Goal: Task Accomplishment & Management: Complete application form

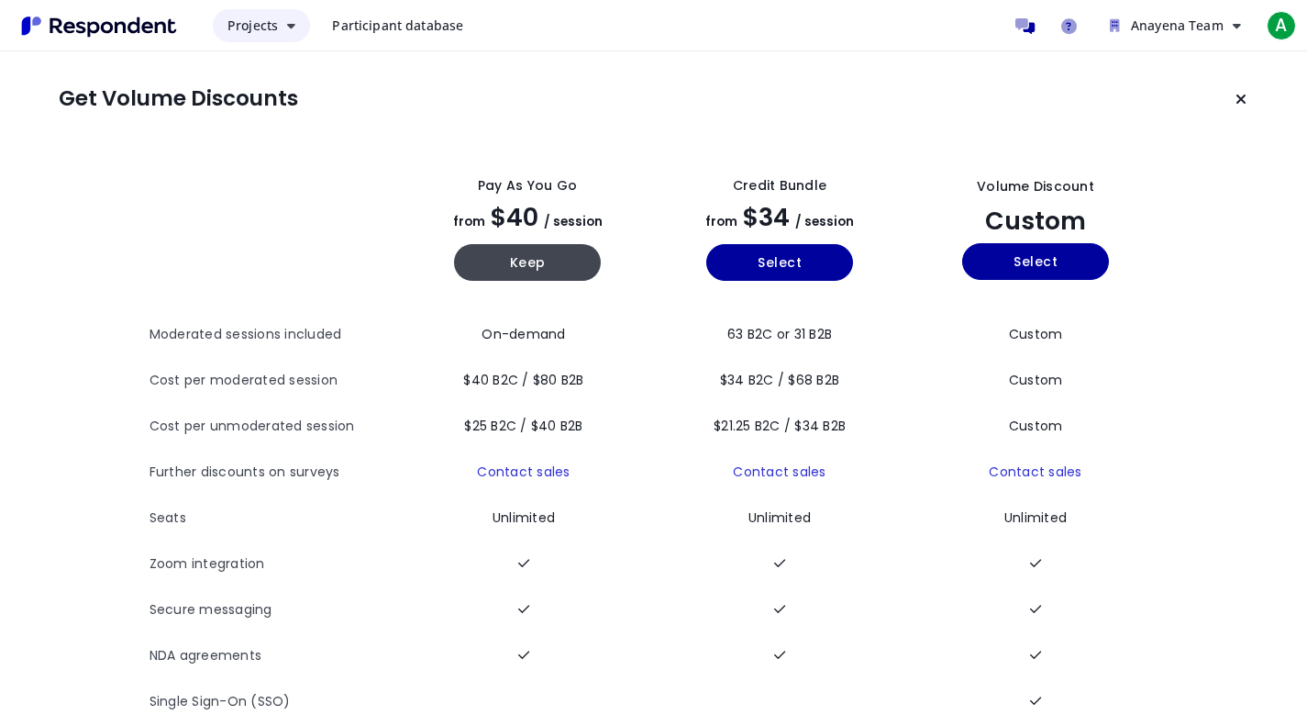
click at [282, 27] on button "Projects" at bounding box center [261, 25] width 97 height 33
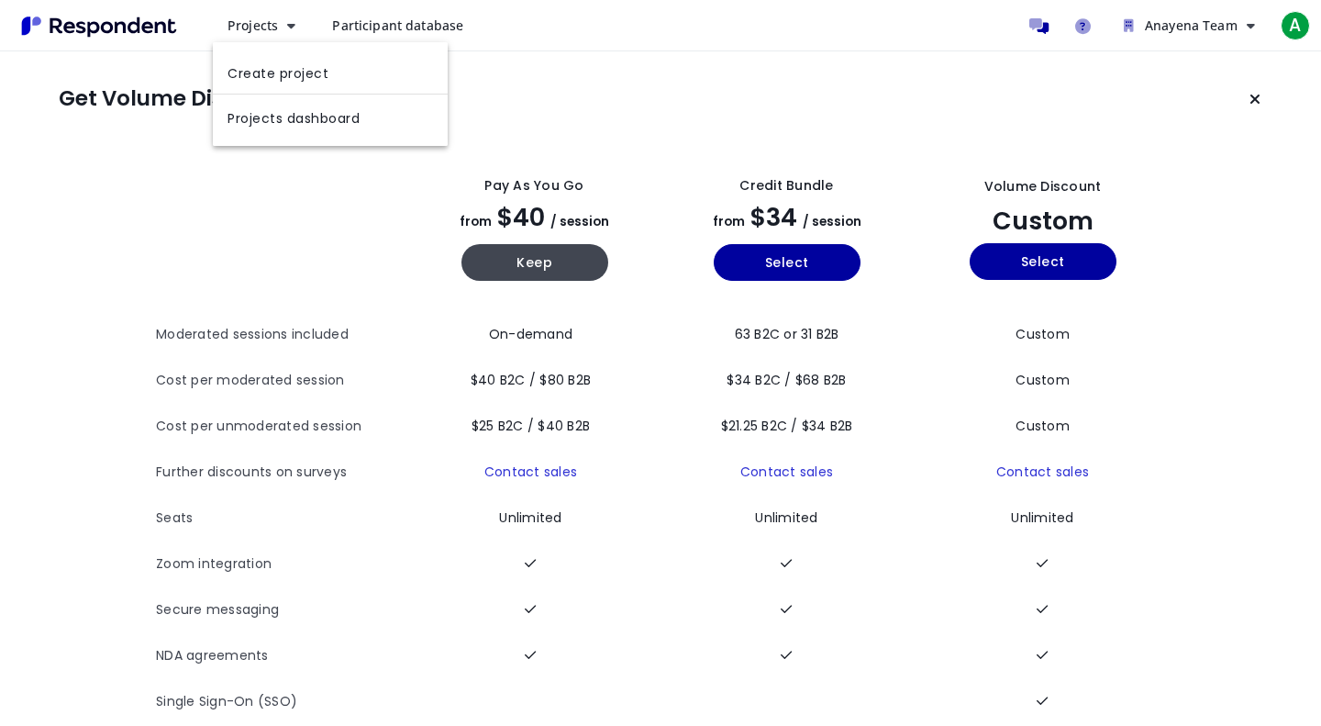
click at [150, 25] on md-backdrop at bounding box center [660, 363] width 1321 height 726
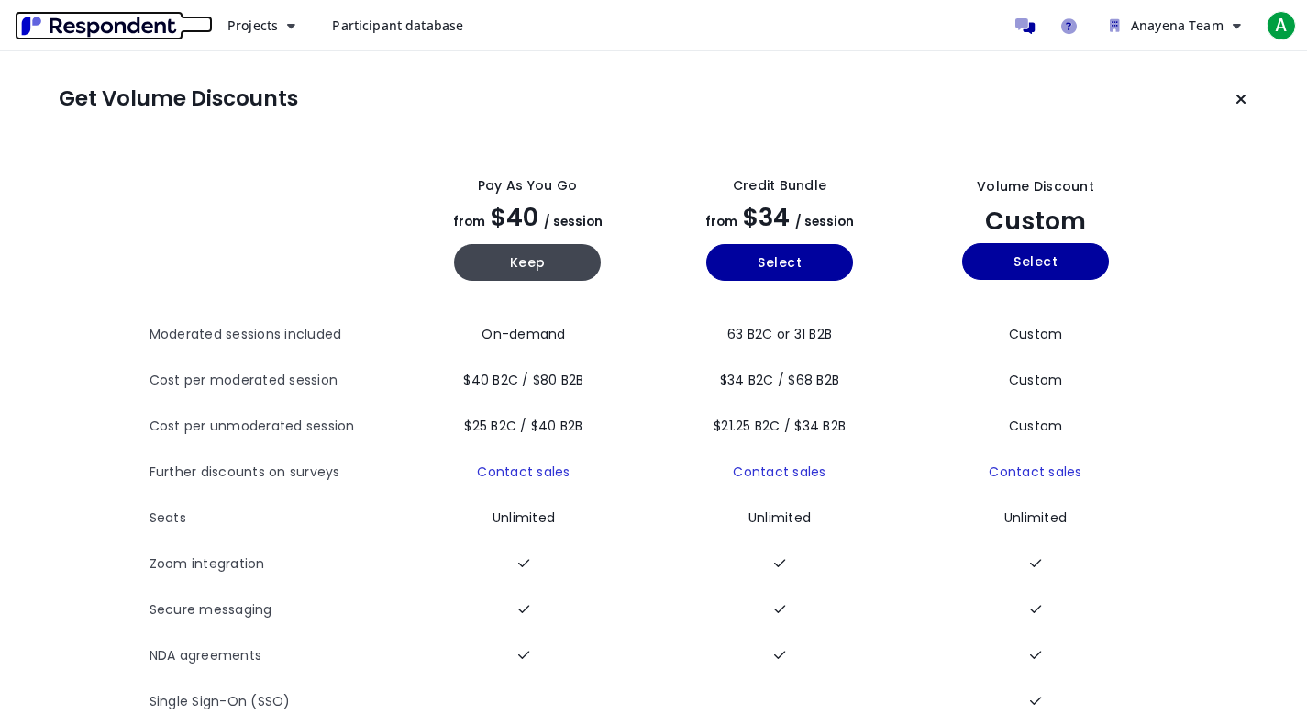
click at [150, 25] on img "Main navigation" at bounding box center [99, 26] width 169 height 30
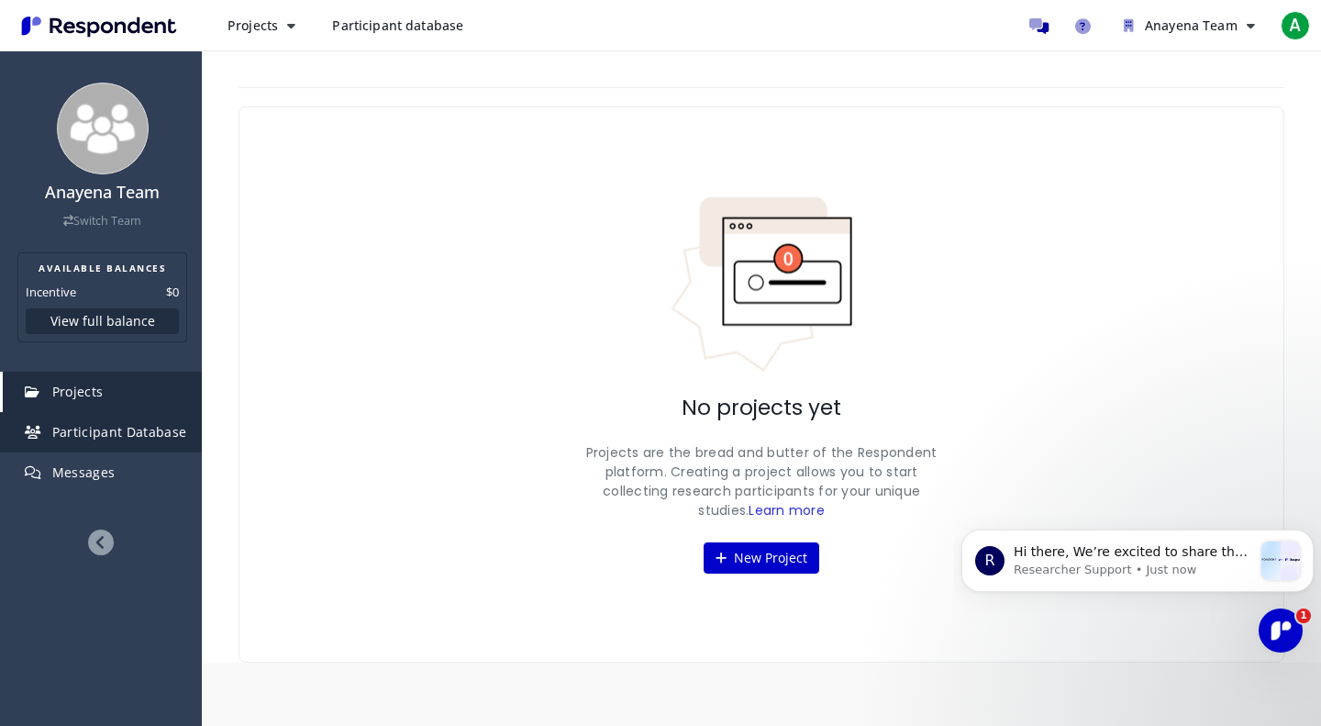
click at [151, 425] on span "Participant Database" at bounding box center [119, 431] width 135 height 17
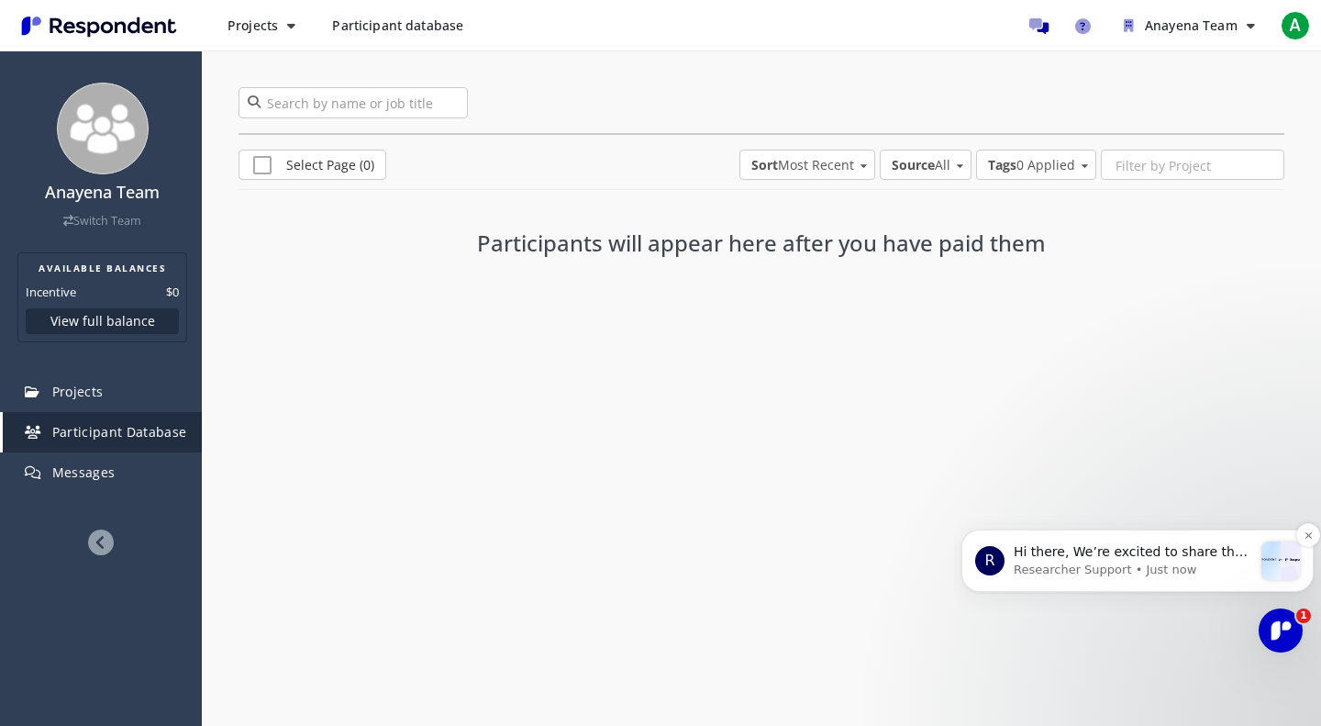
click at [1147, 552] on p "Hi there, We’re excited to share that our site and platform have had a refresh!…" at bounding box center [1133, 552] width 239 height 18
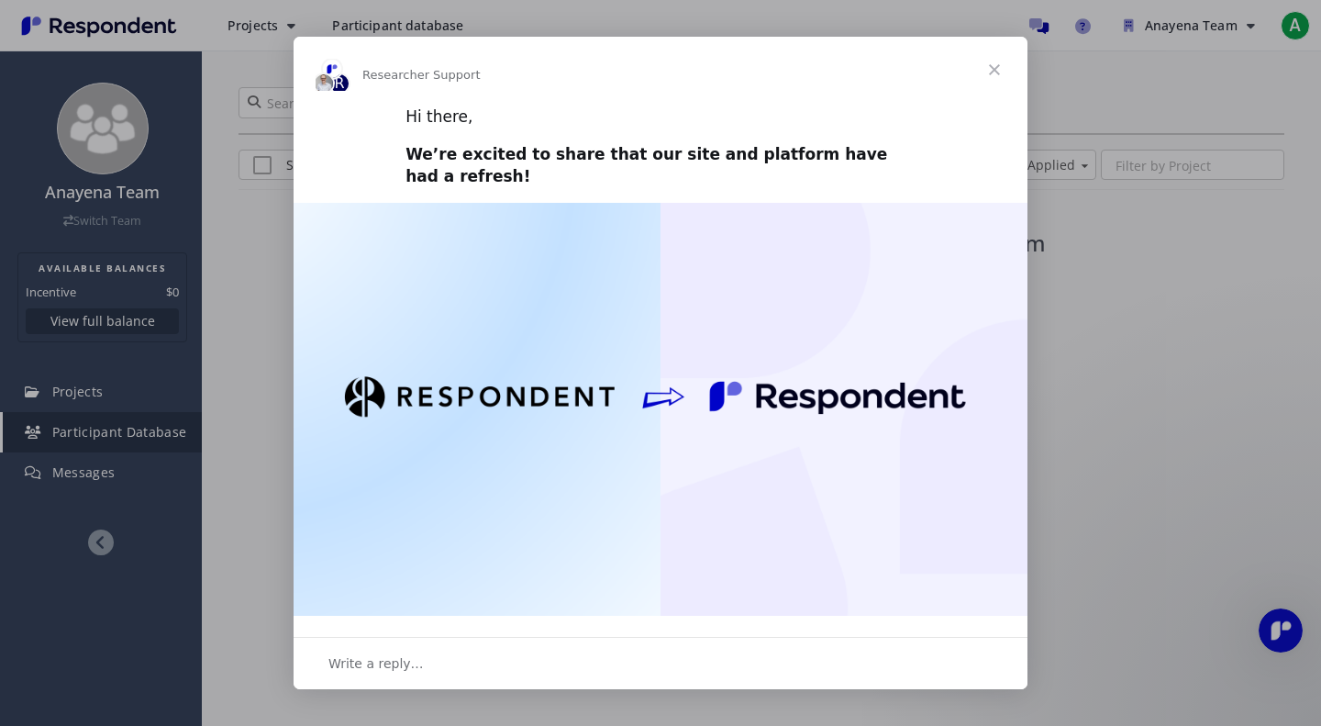
click at [992, 67] on span "Close" at bounding box center [995, 70] width 66 height 66
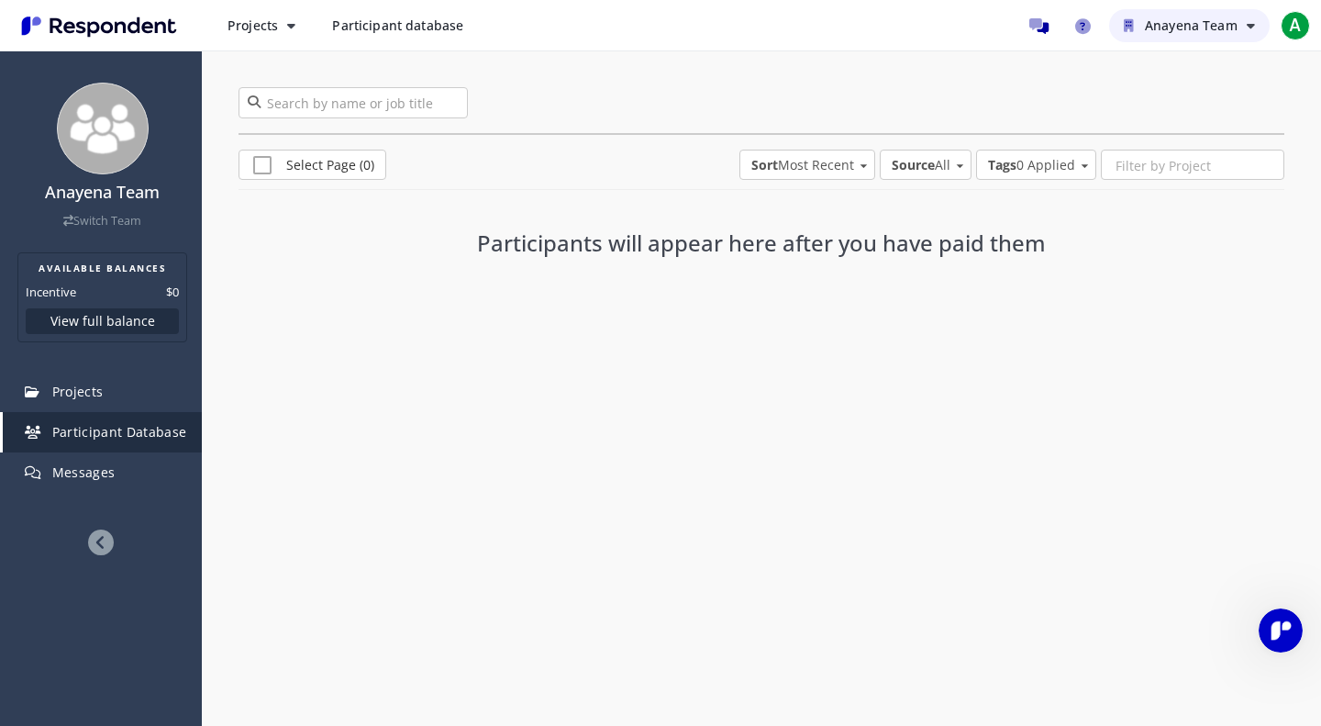
click at [1253, 27] on icon "Anayena Team" at bounding box center [1251, 25] width 8 height 13
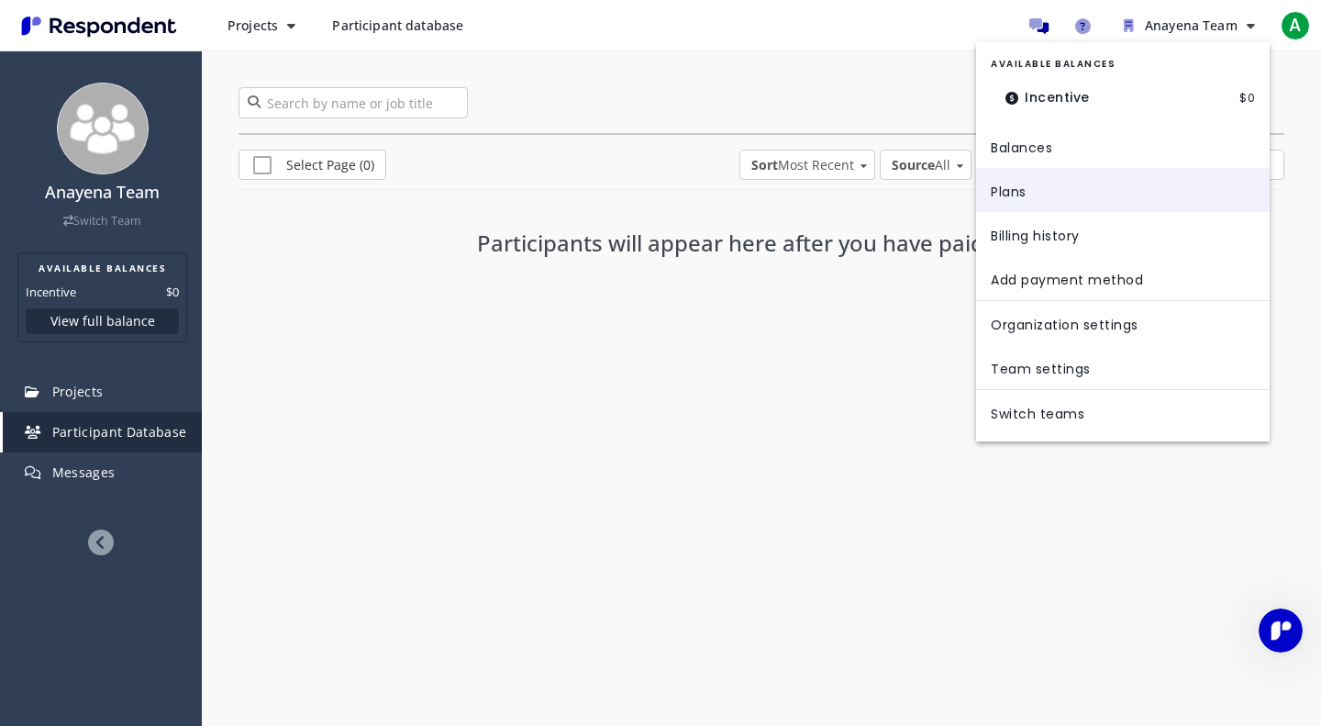
click at [1010, 184] on link "Plans" at bounding box center [1123, 190] width 294 height 44
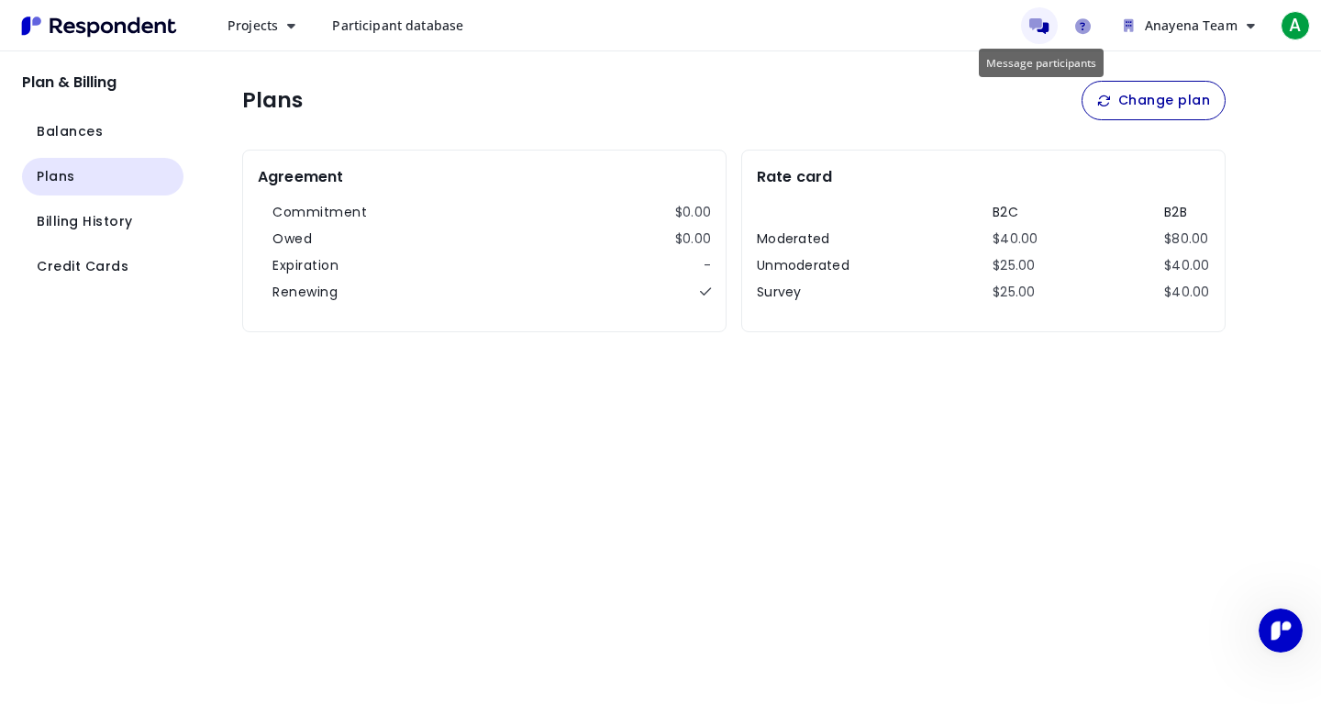
click at [1035, 18] on icon "Message participants" at bounding box center [1038, 26] width 19 height 16
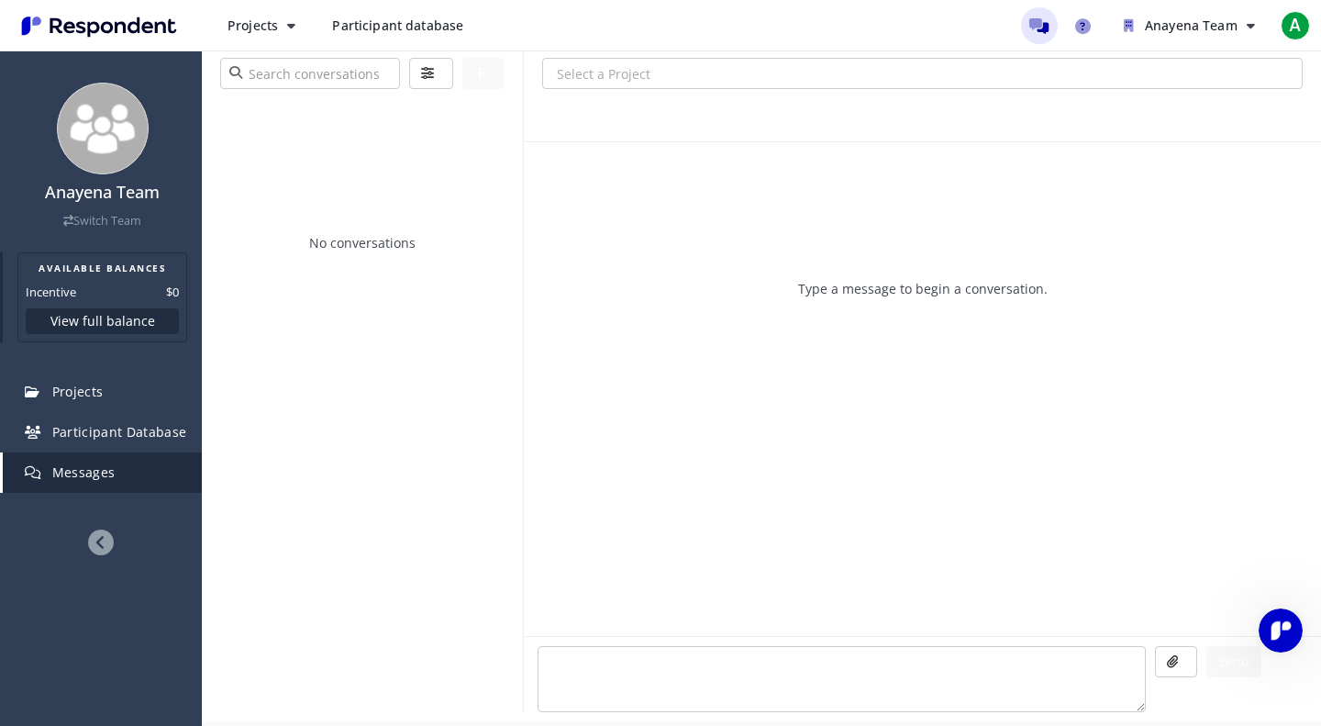
click at [95, 317] on button "View full balance" at bounding box center [102, 321] width 153 height 26
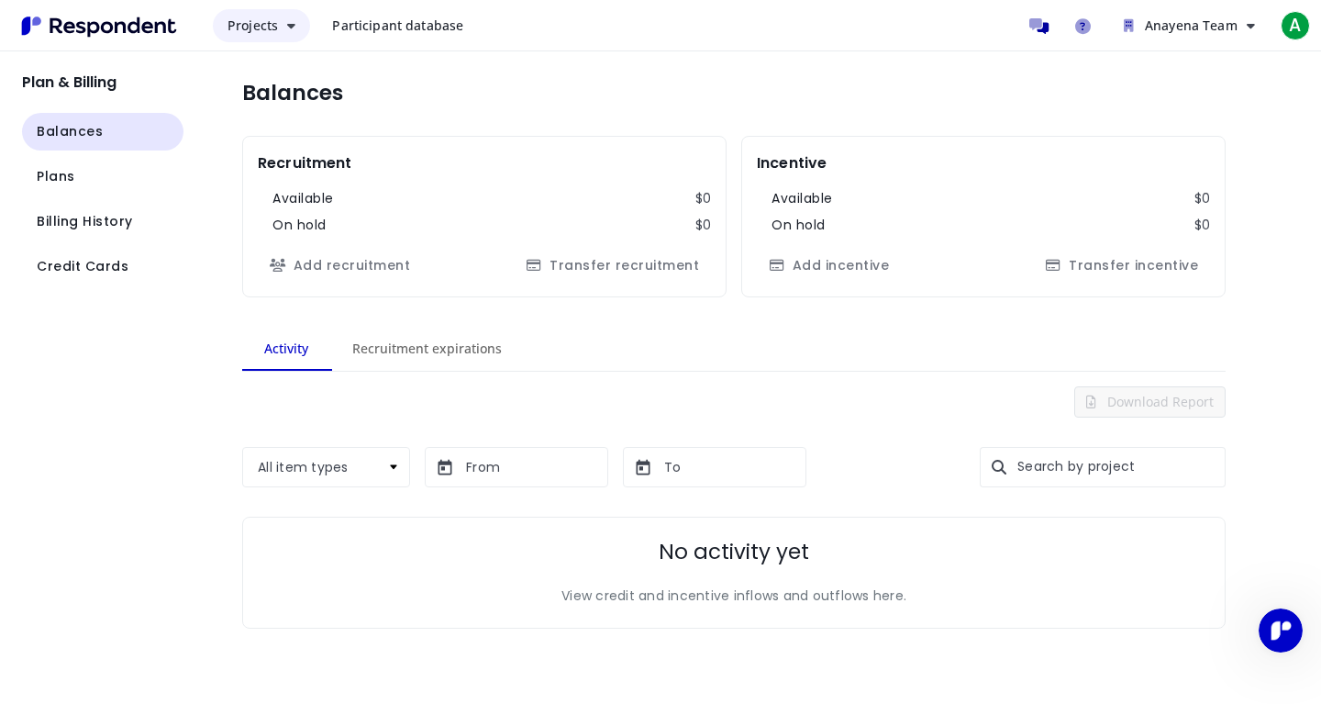
click at [300, 23] on button "Projects" at bounding box center [261, 25] width 97 height 33
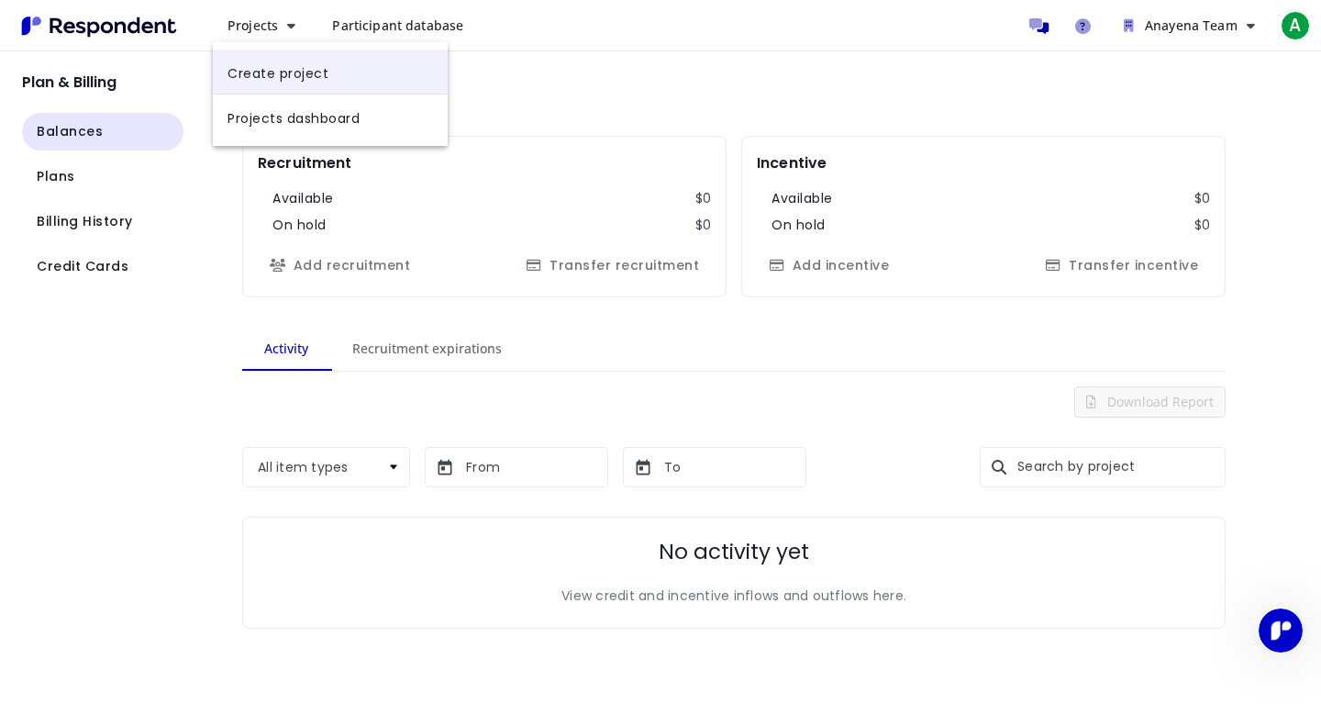
click at [304, 71] on link "Create project" at bounding box center [330, 72] width 235 height 44
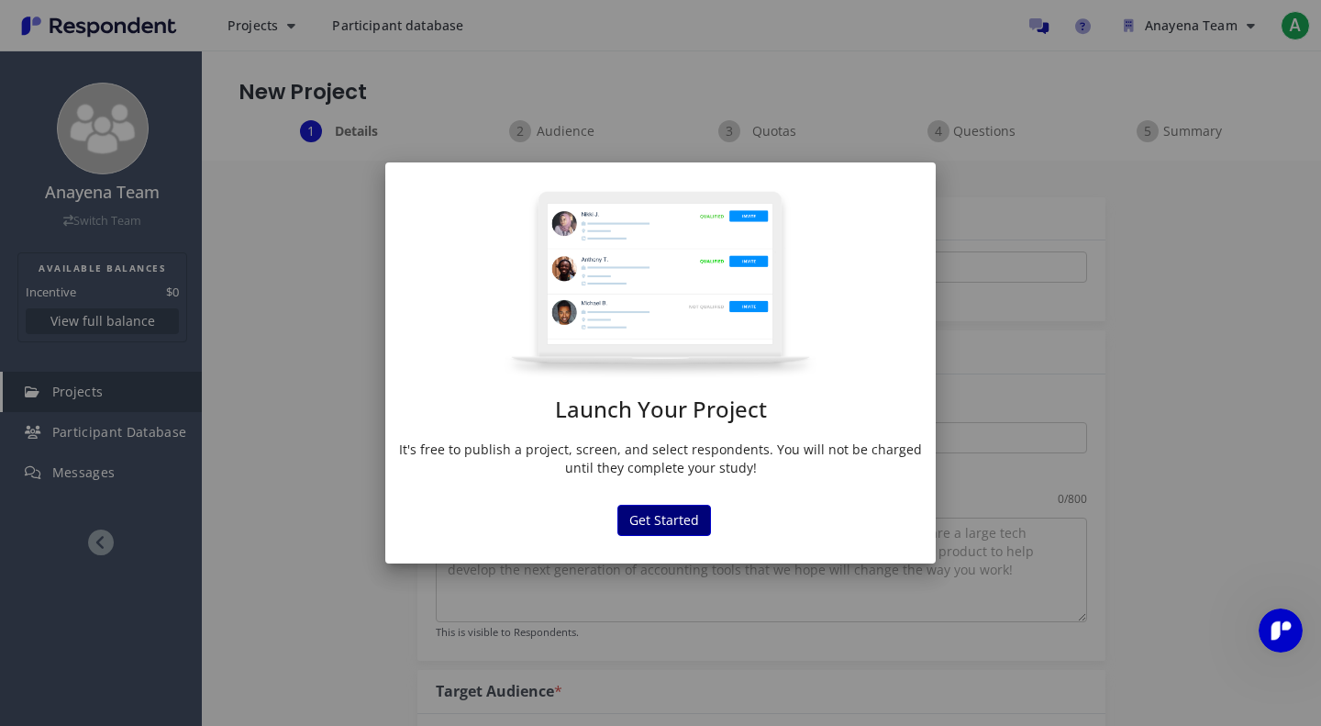
click at [645, 514] on button "Get Started" at bounding box center [664, 520] width 94 height 31
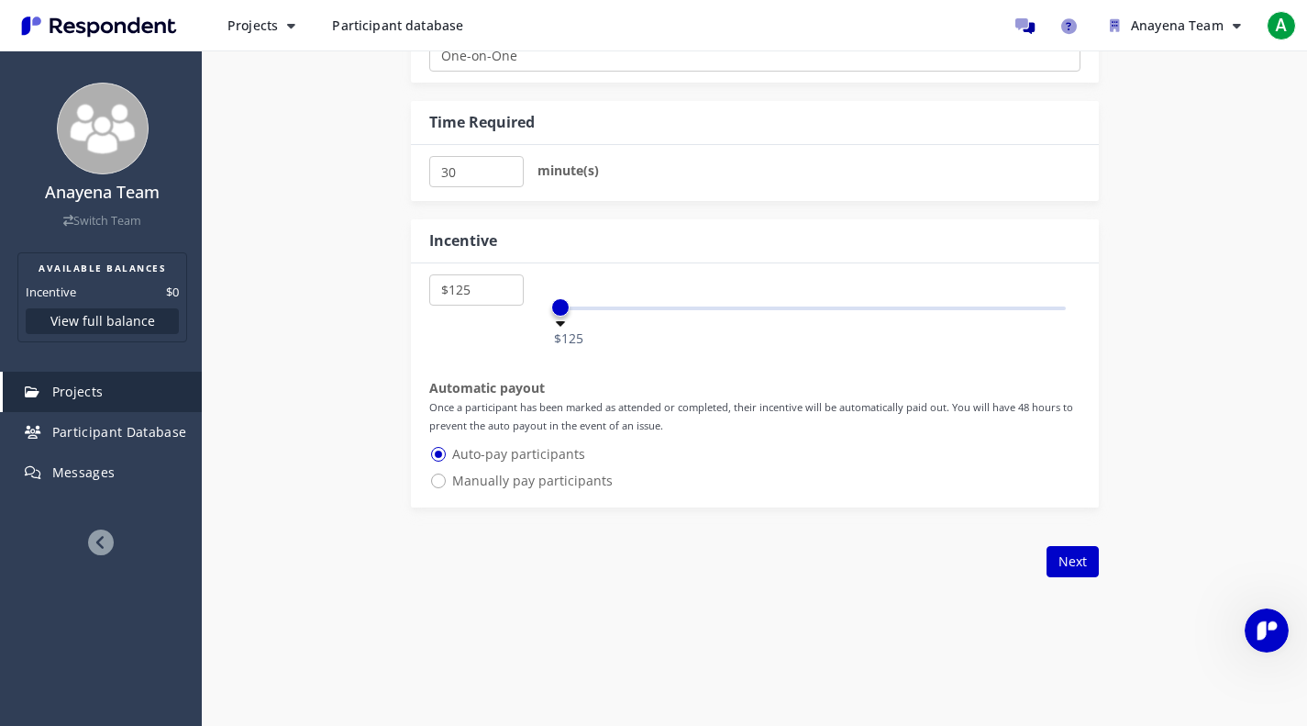
scroll to position [904, 0]
click at [467, 291] on select "$5 $10 $15 $20 $25 $30 $35 $40 $45 $50 $55 $60 $65 $70 $75 $80 $85 $90 $95 $100…" at bounding box center [476, 292] width 95 height 31
select select "number:5"
click at [429, 277] on select "$5 $10 $15 $20 $25 $30 $35 $40 $45 $50 $55 $60 $65 $70 $75 $80 $85 $90 $95 $100…" at bounding box center [476, 292] width 95 height 31
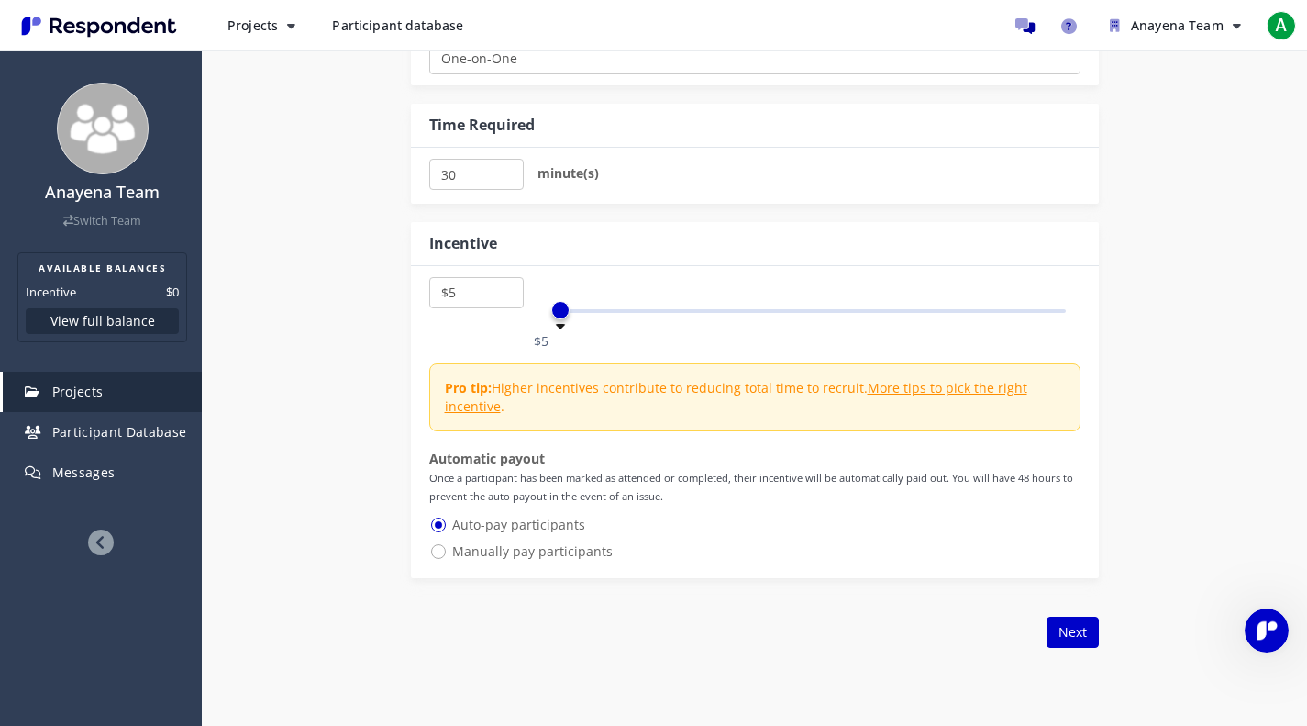
click at [495, 319] on div "$5 $10 $15 $20 $25 $30 $35 $40 $45 $50 $55 $60 $65 $70 $75 $80 $85 $90 $95 $100…" at bounding box center [754, 302] width 651 height 50
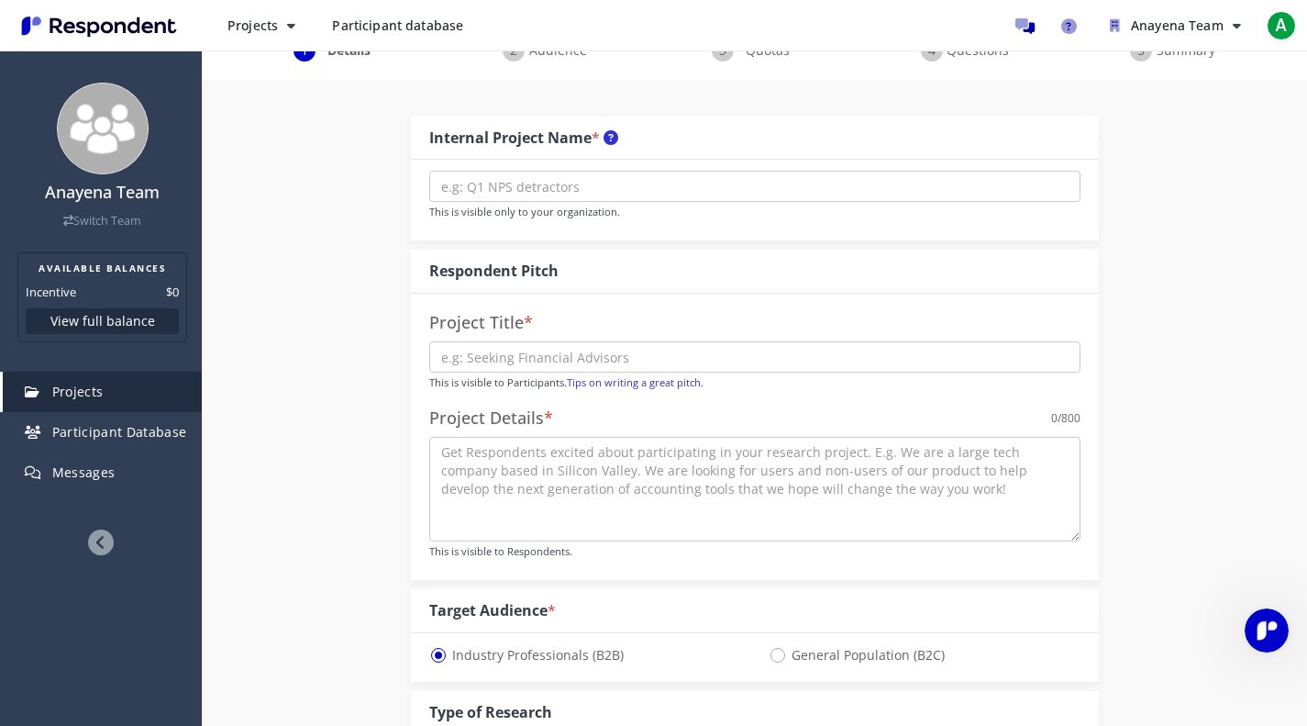
scroll to position [0, 0]
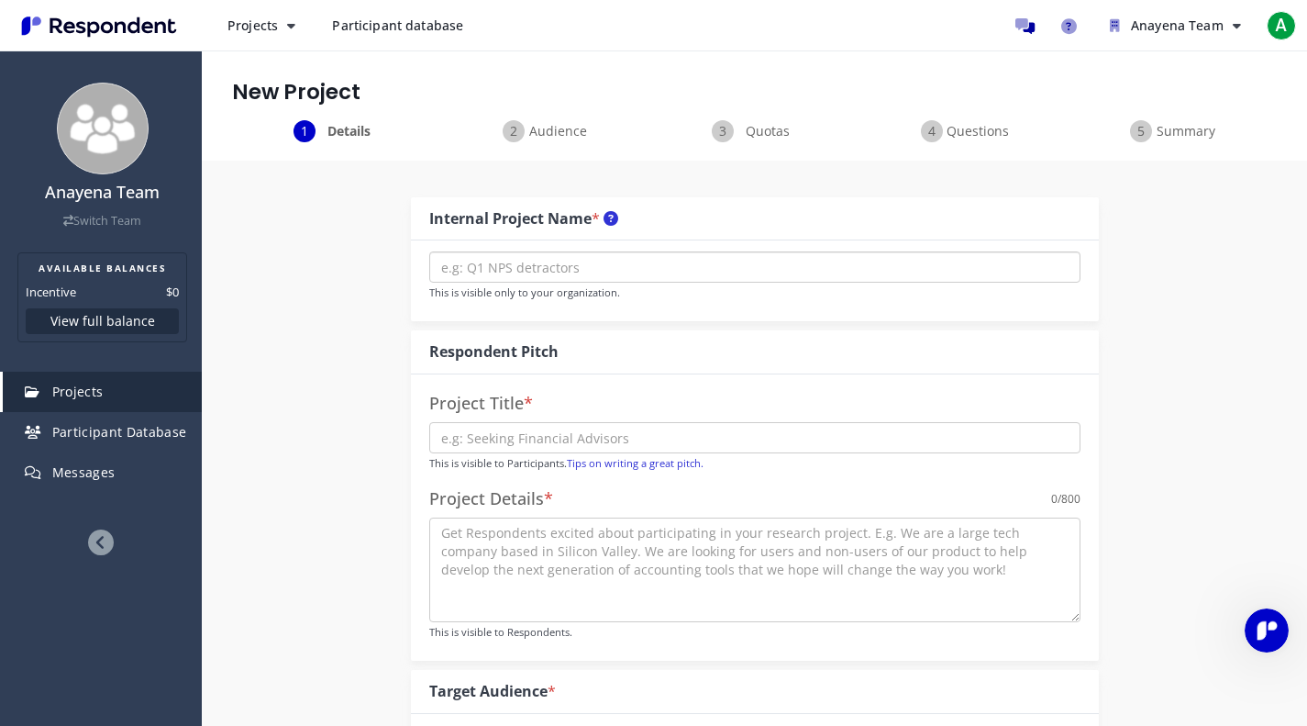
click at [469, 267] on input "text" at bounding box center [754, 266] width 651 height 31
type input "Anayena Cycle Method"
click at [468, 428] on input "Nutrition" at bounding box center [754, 437] width 651 height 31
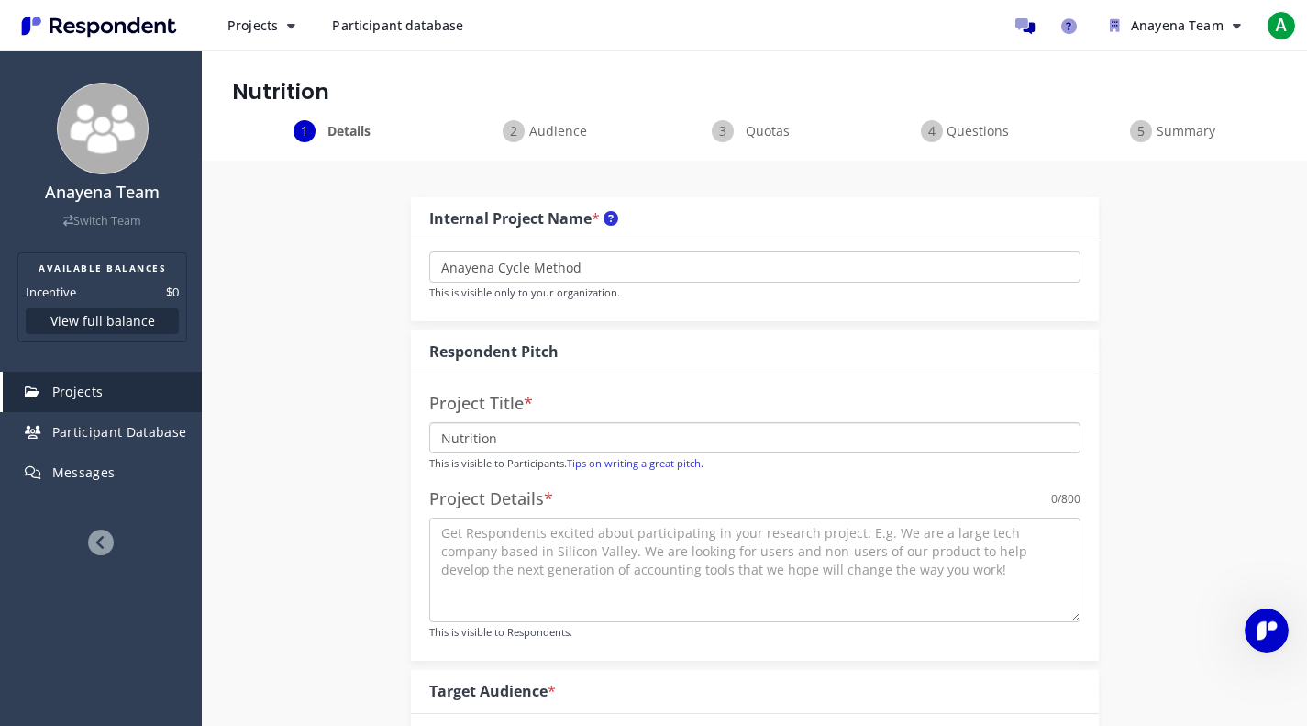
paste input "Try the Anayena Cycle Method: A Luxury Wellness & Nutrition Plan for Women in T…"
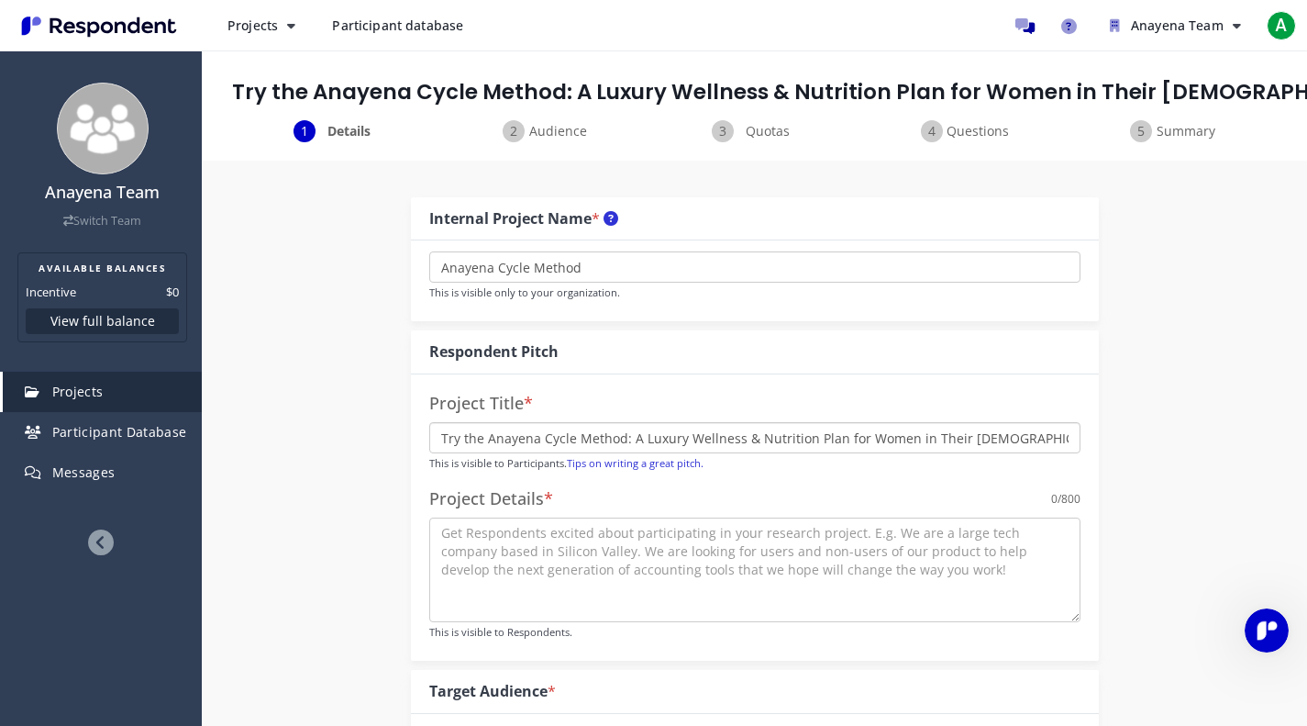
drag, startPoint x: 686, startPoint y: 438, endPoint x: 751, endPoint y: 440, distance: 65.2
click at [751, 440] on input "Try the Anayena Cycle Method: A Luxury Wellness & Nutrition Plan for Women in T…" at bounding box center [754, 437] width 651 height 31
click at [740, 434] on input "Try the Anayena Cycle Method: A Luxury Nutrition Plan for Women in Their [DEMOG…" at bounding box center [754, 437] width 651 height 31
drag, startPoint x: 787, startPoint y: 437, endPoint x: 940, endPoint y: 434, distance: 153.3
click at [940, 434] on input "Try the Anayena Cycle Method: A Luxury Nutrition & Plan for Women in Their [DEM…" at bounding box center [754, 437] width 651 height 31
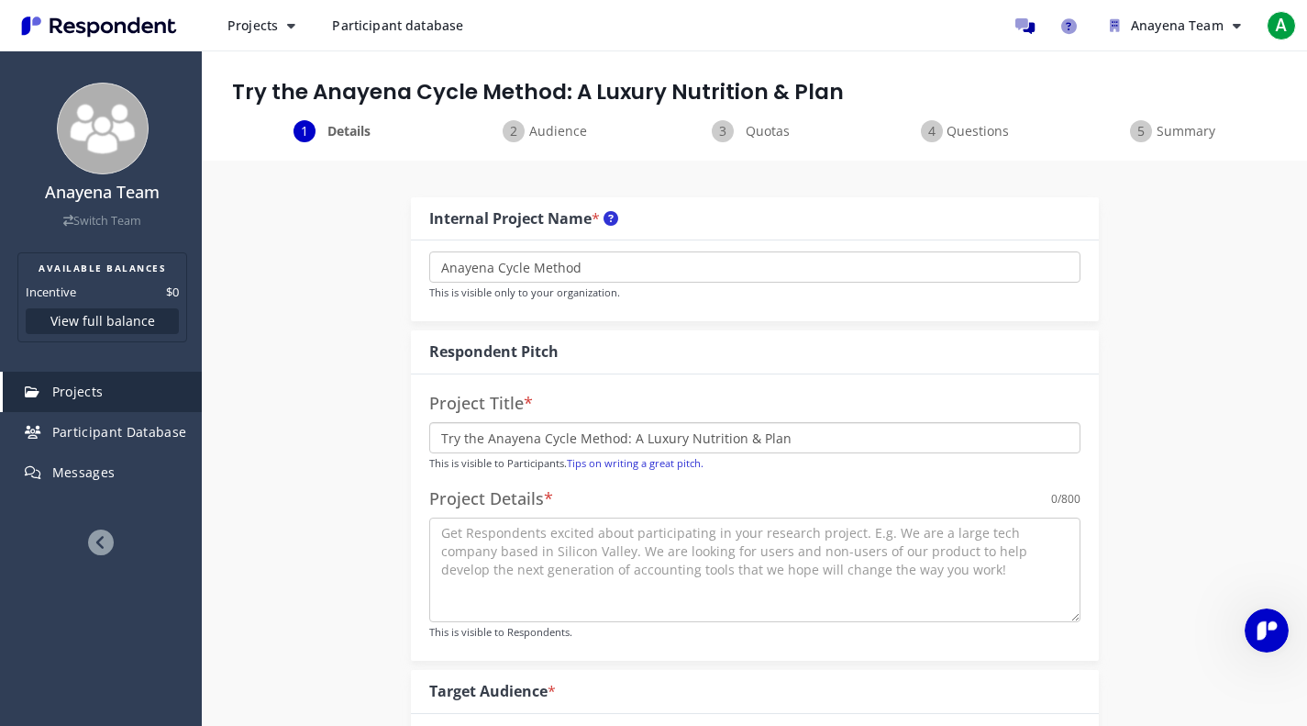
click at [681, 435] on input "Try the Anayena Cycle Method: A Luxury Nutrition & Plan" at bounding box center [754, 437] width 651 height 31
click at [945, 441] on input "Try the Anayena Cycle Method: A Luxury Mediterranean-inspired Nutrition & Plan" at bounding box center [754, 437] width 651 height 31
click at [656, 438] on input "Try the Anayena Cycle Method: A Luxury Mediterranean-inspired Nutrition & Plan" at bounding box center [754, 437] width 651 height 31
click at [856, 436] on input "Try the Anayena Cycle Method: A Mediterranean-inspired Nutrition & Plan" at bounding box center [754, 437] width 651 height 31
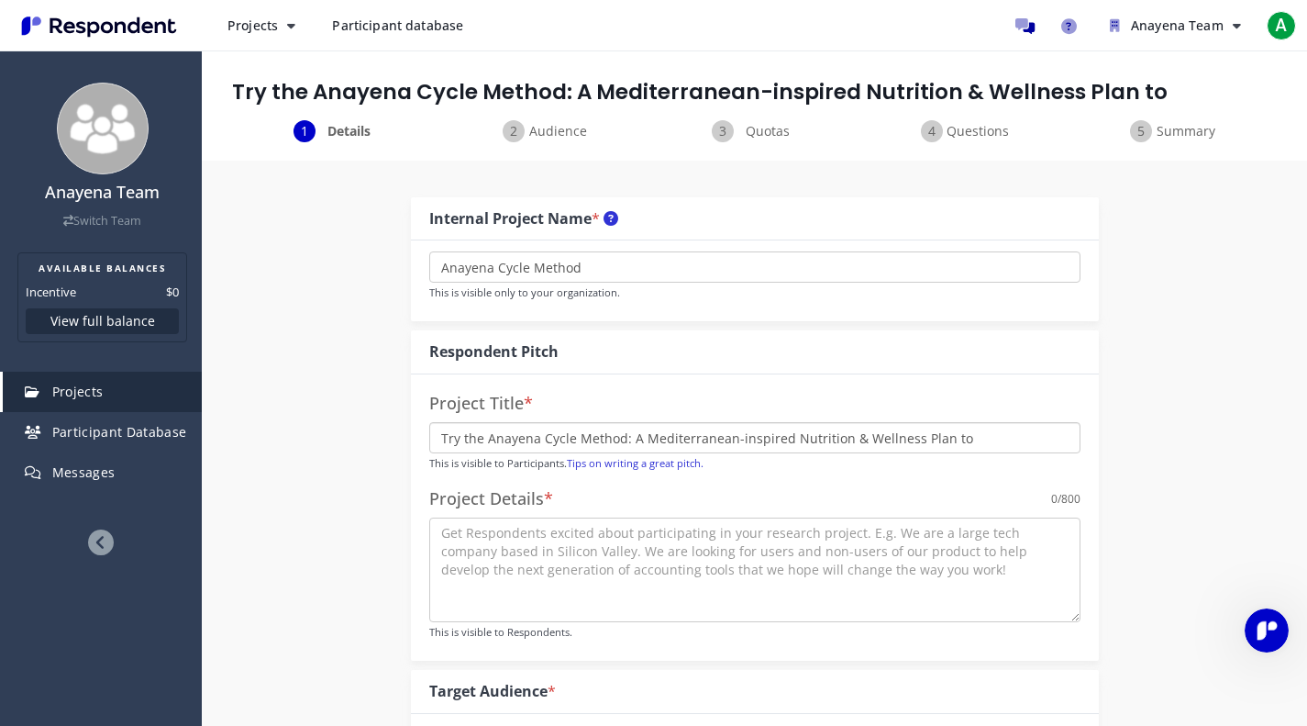
type input "Try the Anayena Cycle Method: A Mediterranean-inspired Nutrition & Wellness Pla…"
click at [950, 426] on input "Try the Anayena Cycle Method: A Mediterranean-inspired Nutrition & Wellness Pla…" at bounding box center [754, 437] width 651 height 31
click at [971, 431] on input "Try the Anayena Cycle Method: A Mediterranean-inspired Nutrition & Wellness Pla…" at bounding box center [754, 437] width 651 height 31
click at [710, 538] on textarea at bounding box center [754, 569] width 651 height 105
paste textarea "restores your glow, your gut and rebalances your energy."
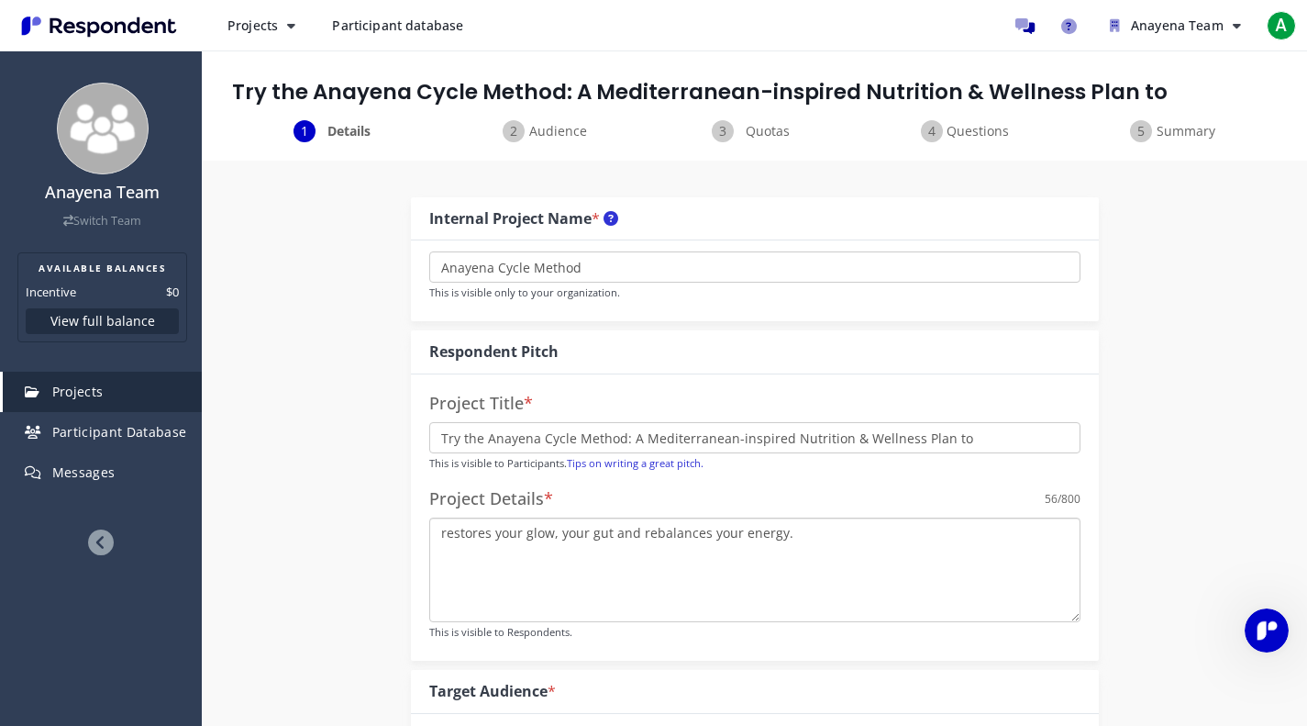
type textarea "restores your glow, your gut and rebalances your energy."
click at [973, 439] on input "Try the Anayena Cycle Method: A Mediterranean-inspired Nutrition & Wellness Pla…" at bounding box center [754, 437] width 651 height 31
type input "Try the Anayena Cycle Method: A Mediterranean-inspired Nutrition & Wellness Plan"
click at [442, 528] on textarea "restores your glow, your gut and rebalances your energy." at bounding box center [754, 569] width 651 height 105
paste textarea "We are inviting women in their late 30s to early 50s to be among the first to e…"
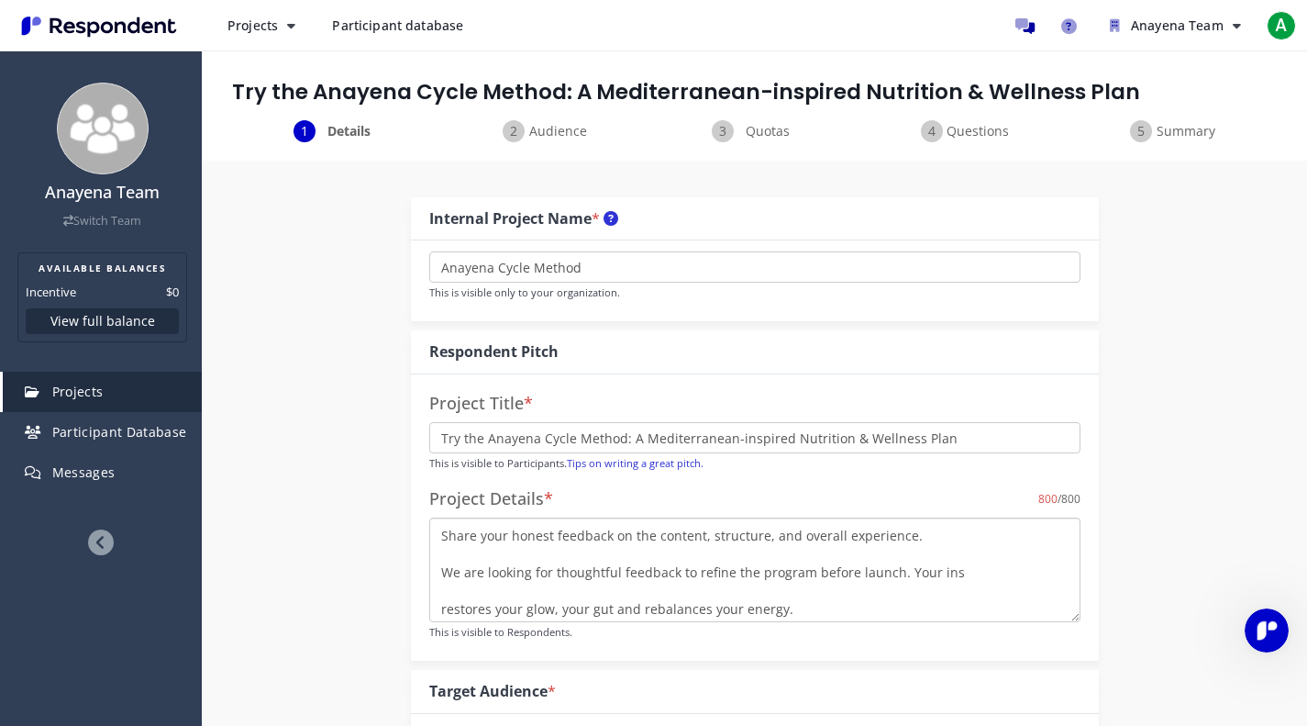
scroll to position [239, 0]
drag, startPoint x: 902, startPoint y: 598, endPoint x: 901, endPoint y: 565, distance: 33.0
click at [901, 565] on textarea "We are inviting women in their late 30s to early 50s to be among the first to e…" at bounding box center [754, 569] width 651 height 105
paste textarea "our insights will directly shape how we bring this luxury wellnes"
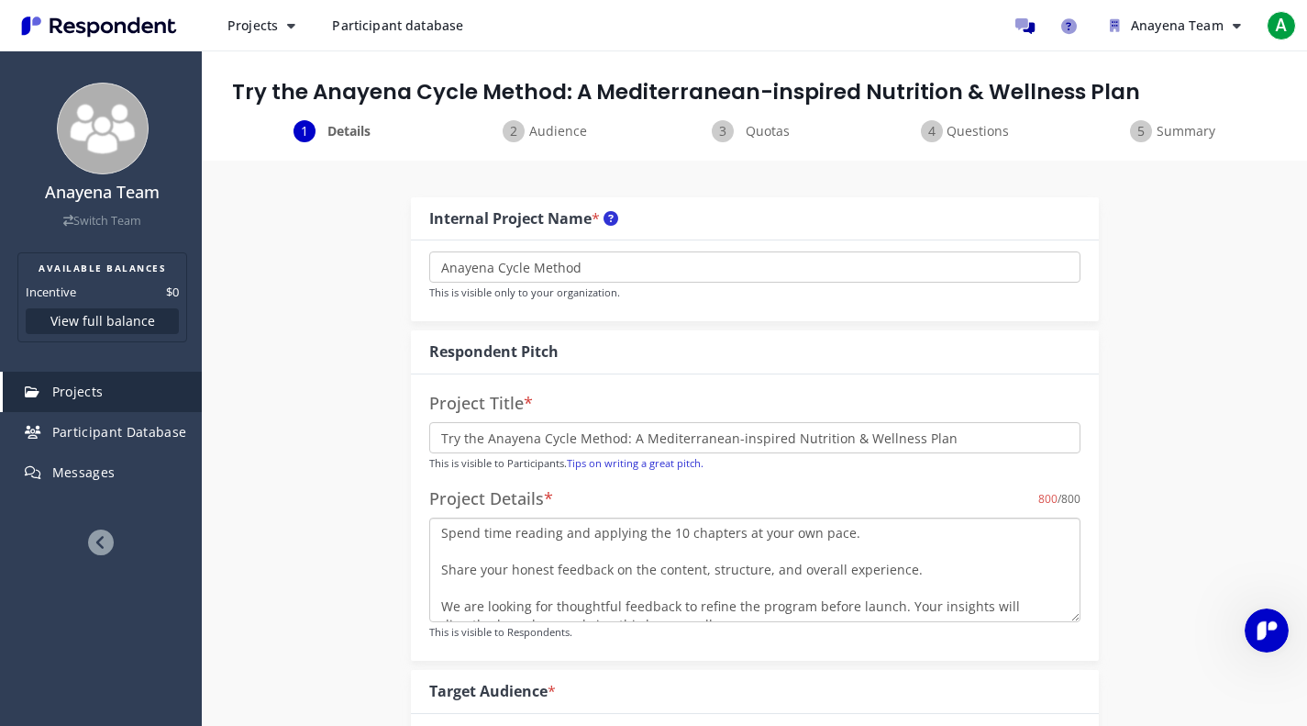
scroll to position [220, 0]
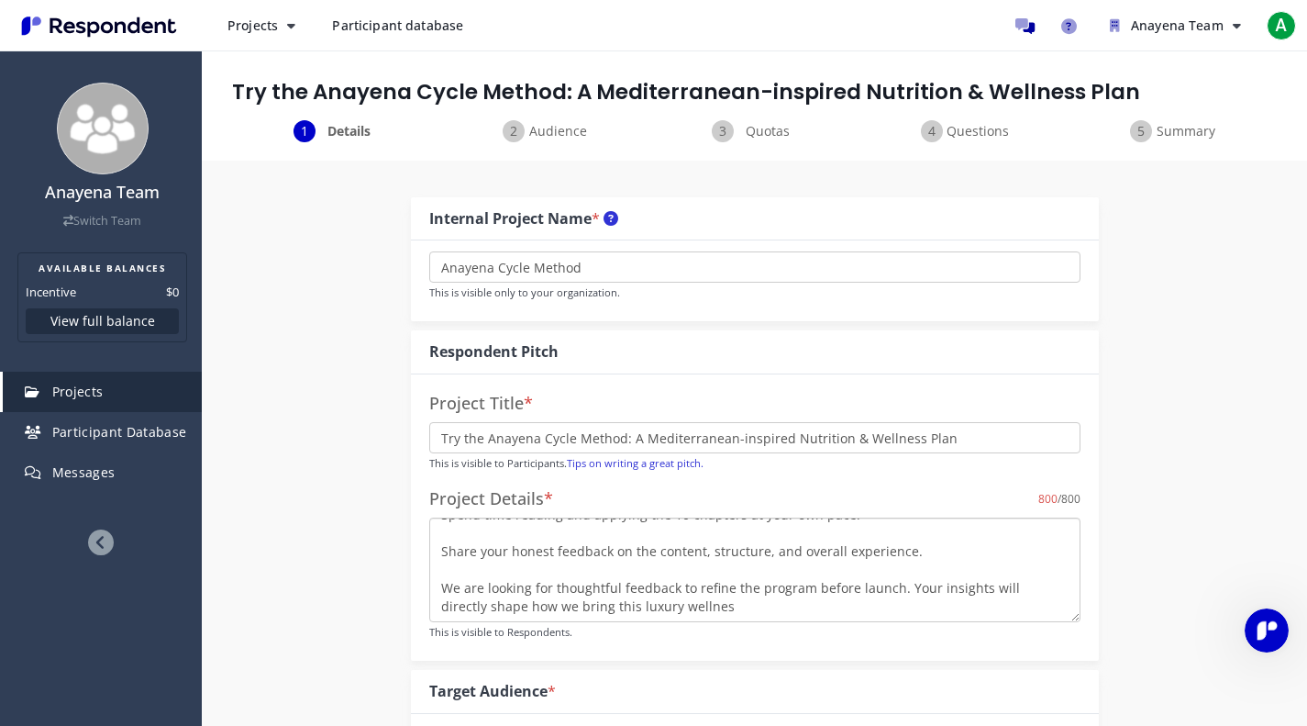
click at [601, 606] on textarea "We are inviting women in their late 30s to early 50s to be among the first to e…" at bounding box center [754, 569] width 651 height 105
drag, startPoint x: 686, startPoint y: 606, endPoint x: 900, endPoint y: 595, distance: 214.0
click at [900, 595] on textarea "We are inviting women in their late 30s to early 50s to be among the first to e…" at bounding box center [754, 569] width 651 height 105
type textarea "We are inviting women in their late 30s to early 50s to be among the first to e…"
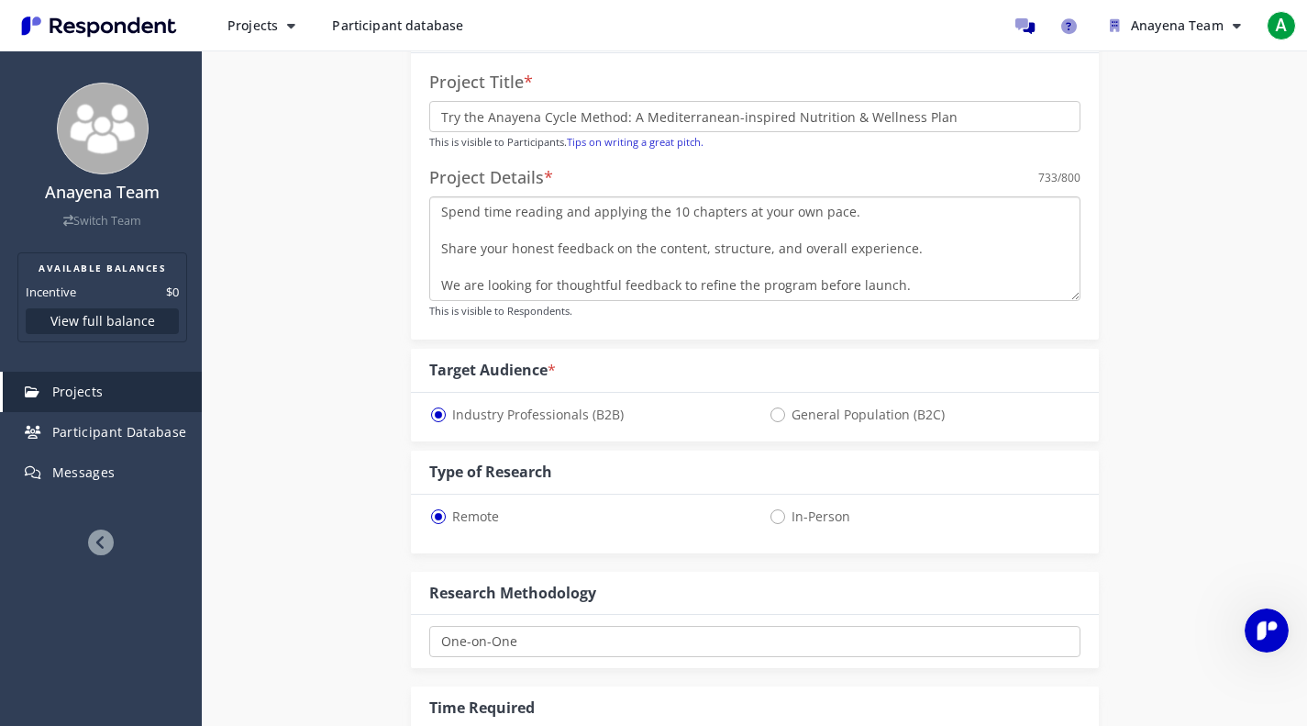
scroll to position [322, 0]
click at [787, 409] on span "General Population (B2C)" at bounding box center [857, 414] width 176 height 22
click at [781, 409] on input "General Population (B2C)" at bounding box center [775, 412] width 12 height 12
radio input "true"
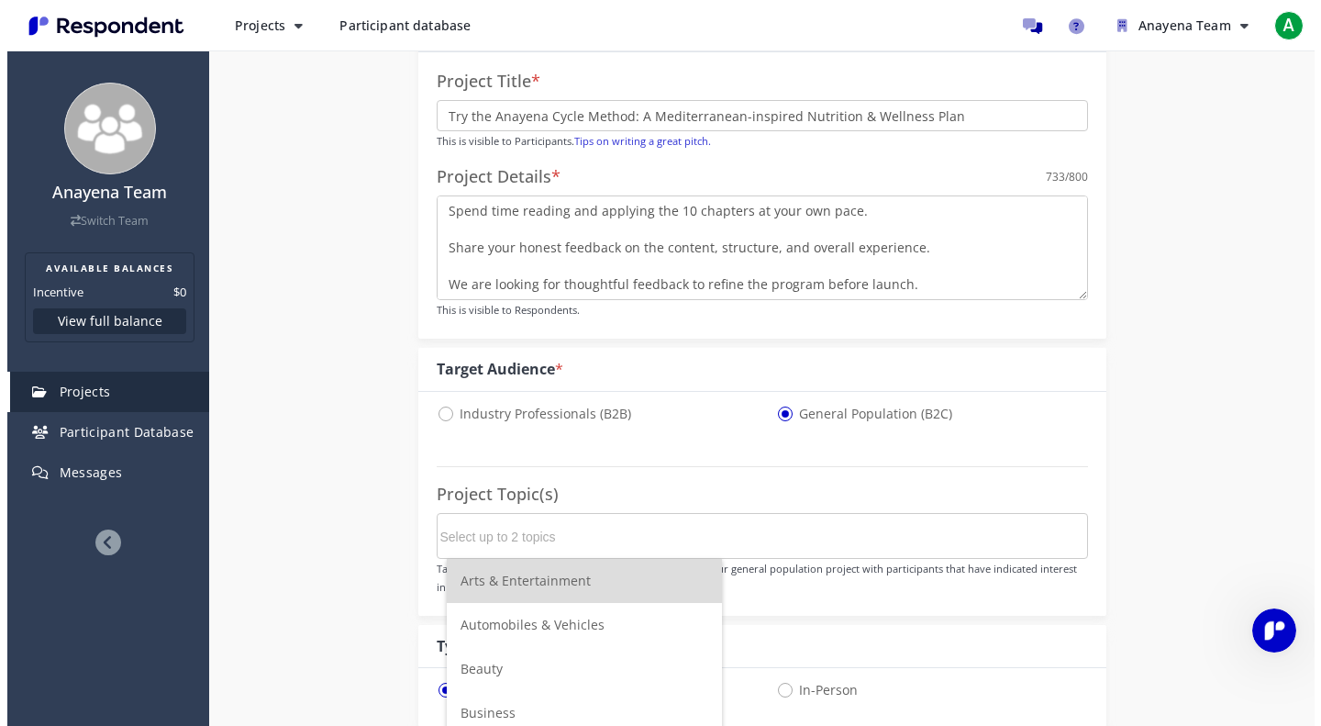
scroll to position [0, 0]
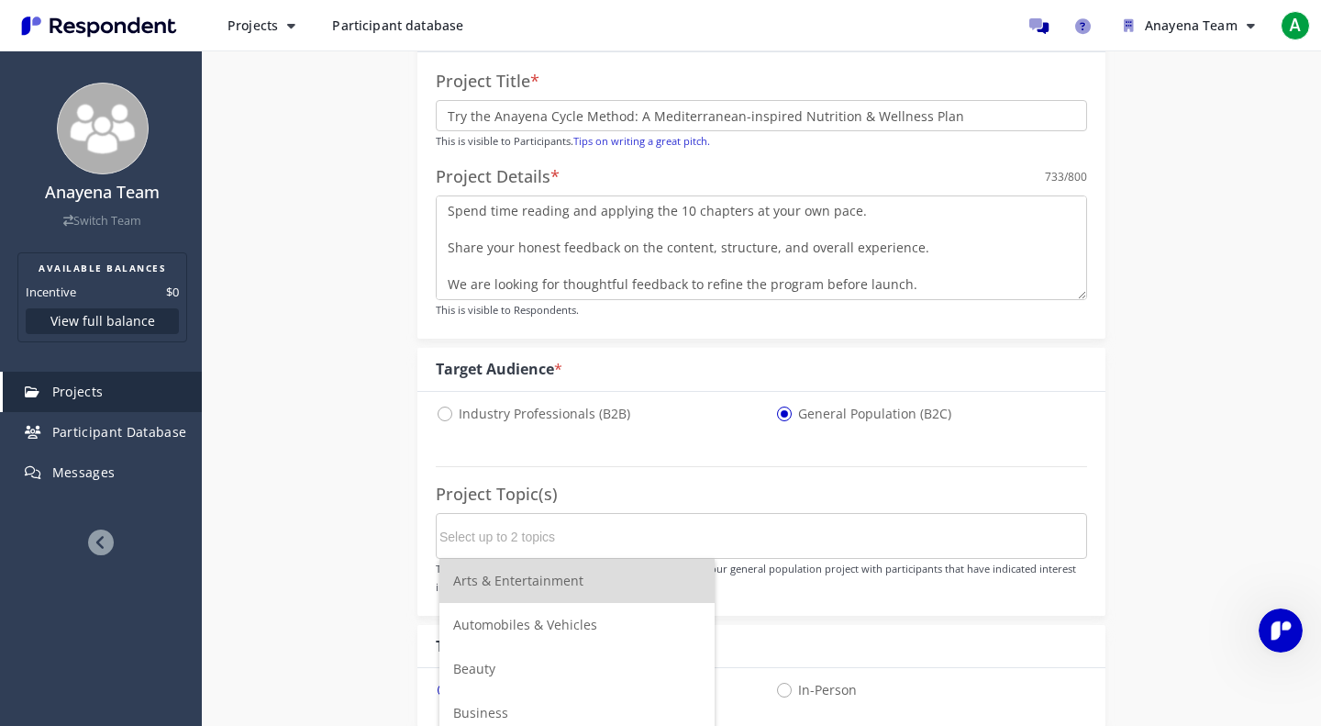
click at [575, 539] on input "Select up to 2 topics" at bounding box center [576, 536] width 275 height 31
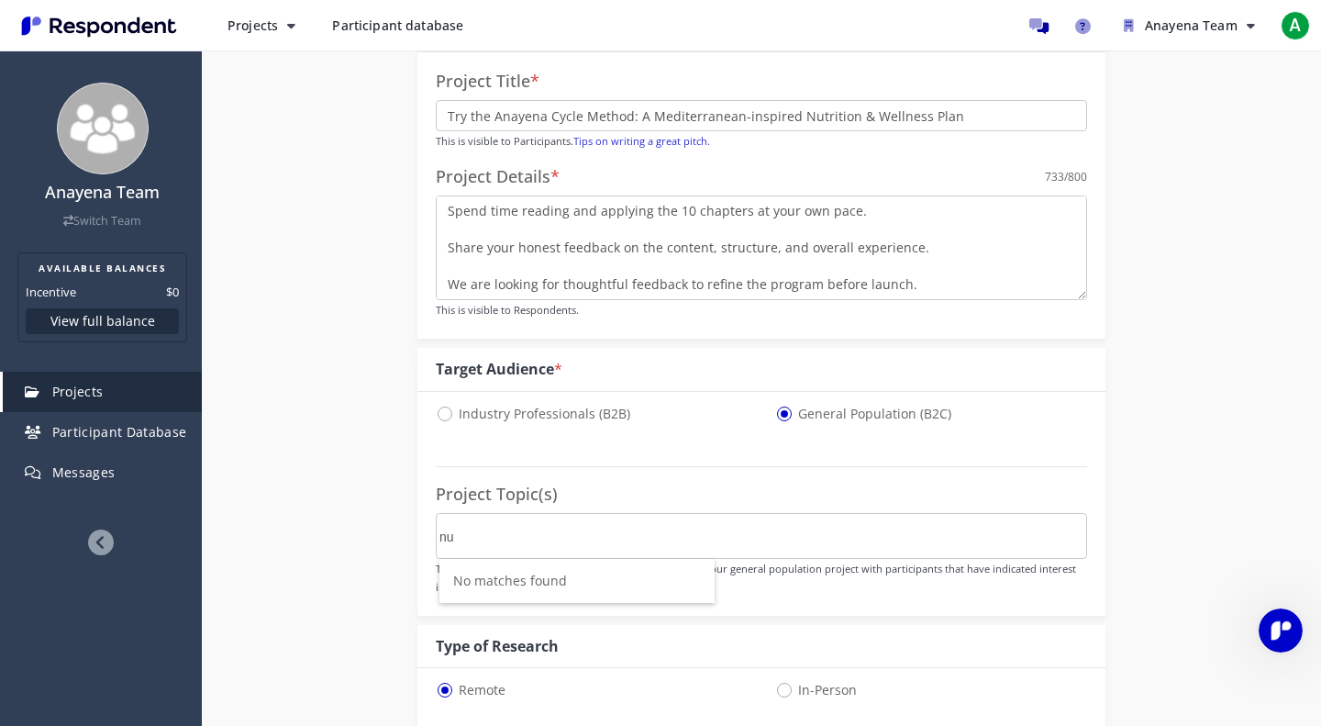
type input "n"
click at [540, 641] on span "Health & Wellness" at bounding box center [509, 640] width 112 height 17
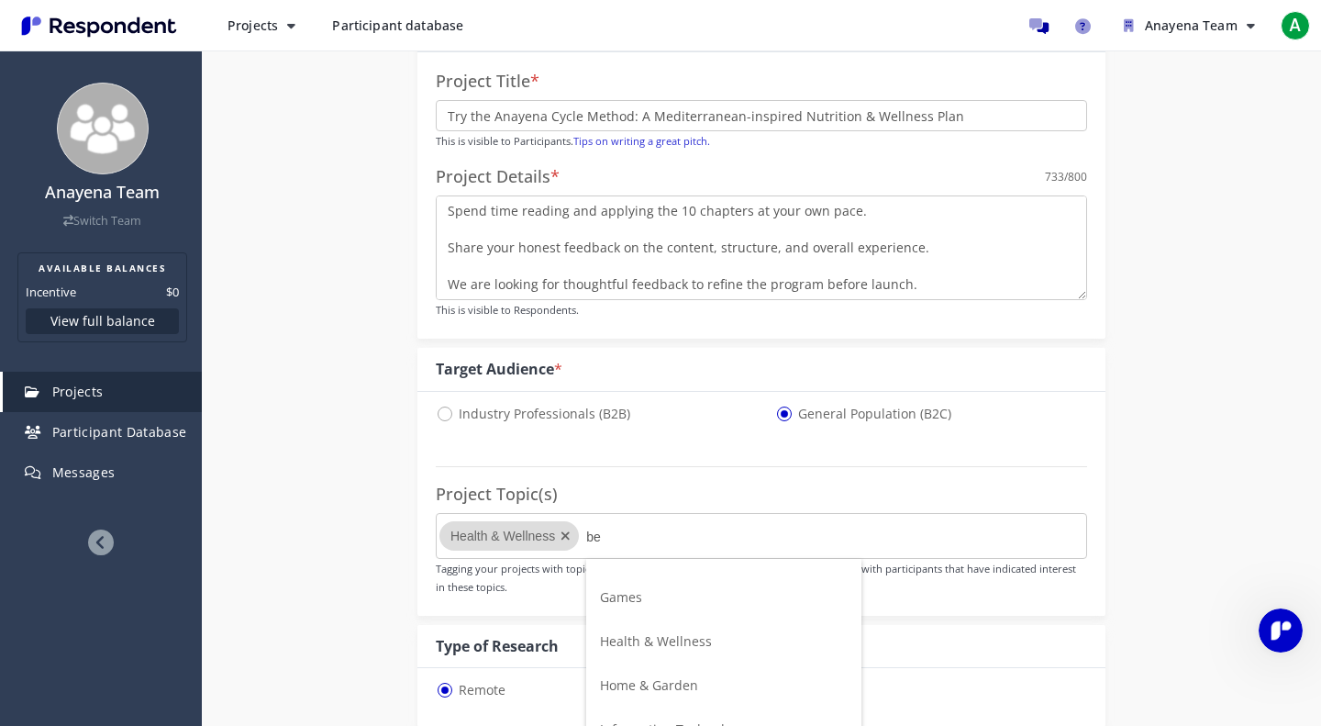
scroll to position [0, 0]
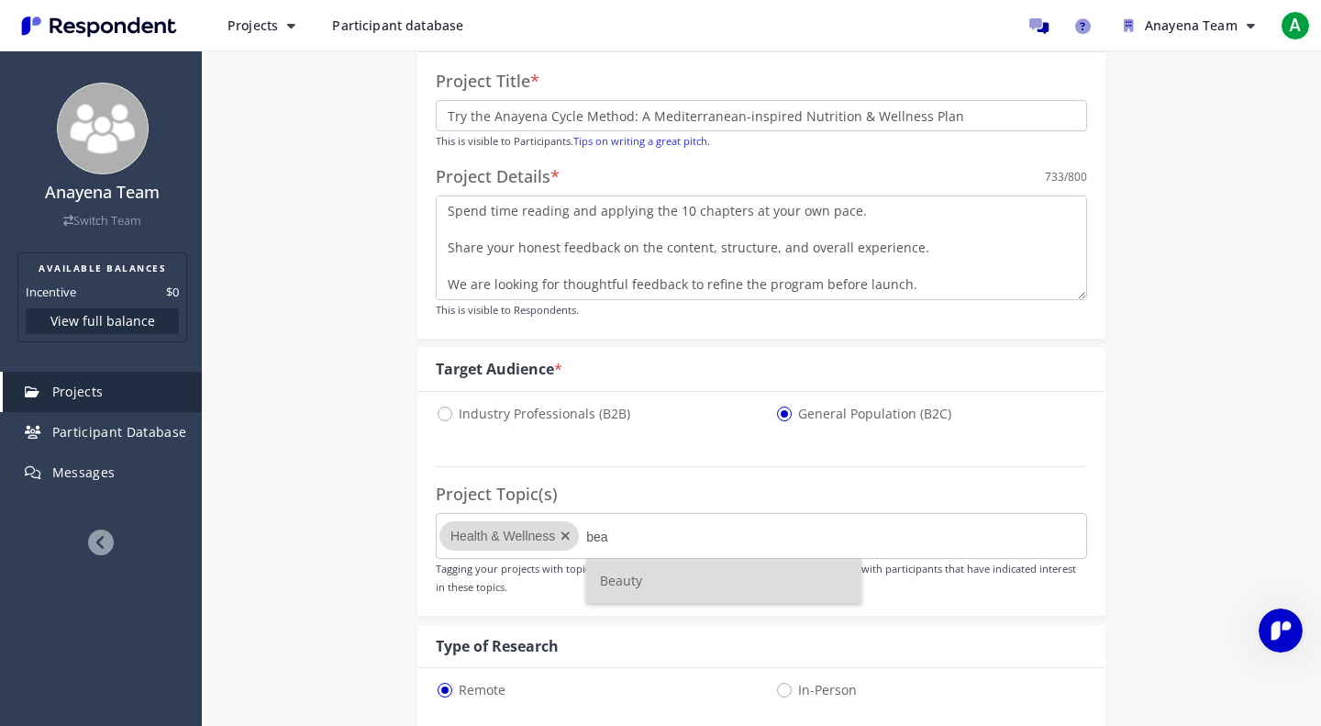
type input "bea"
click at [623, 574] on span "Beauty" at bounding box center [621, 580] width 42 height 17
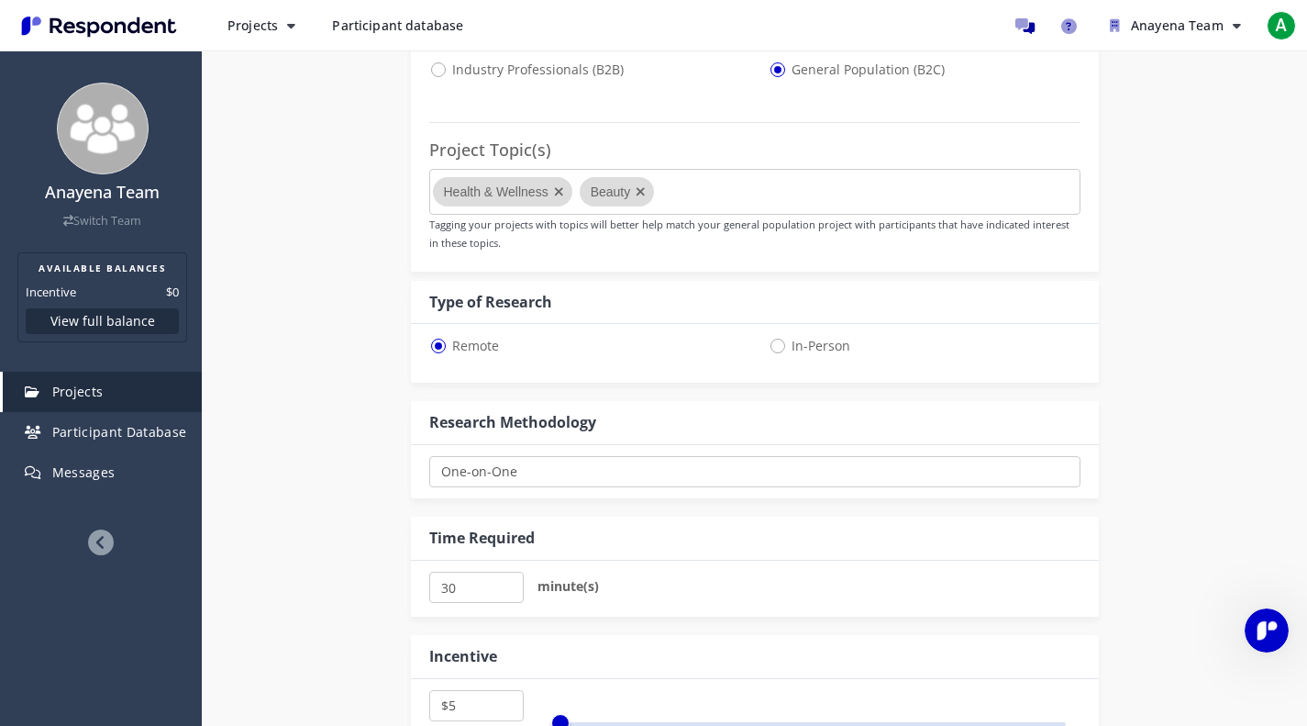
scroll to position [668, 0]
click at [516, 482] on select "One-on-One Focus Group Unmoderated Study Survey Diary Study" at bounding box center [754, 469] width 651 height 31
select select "number:9"
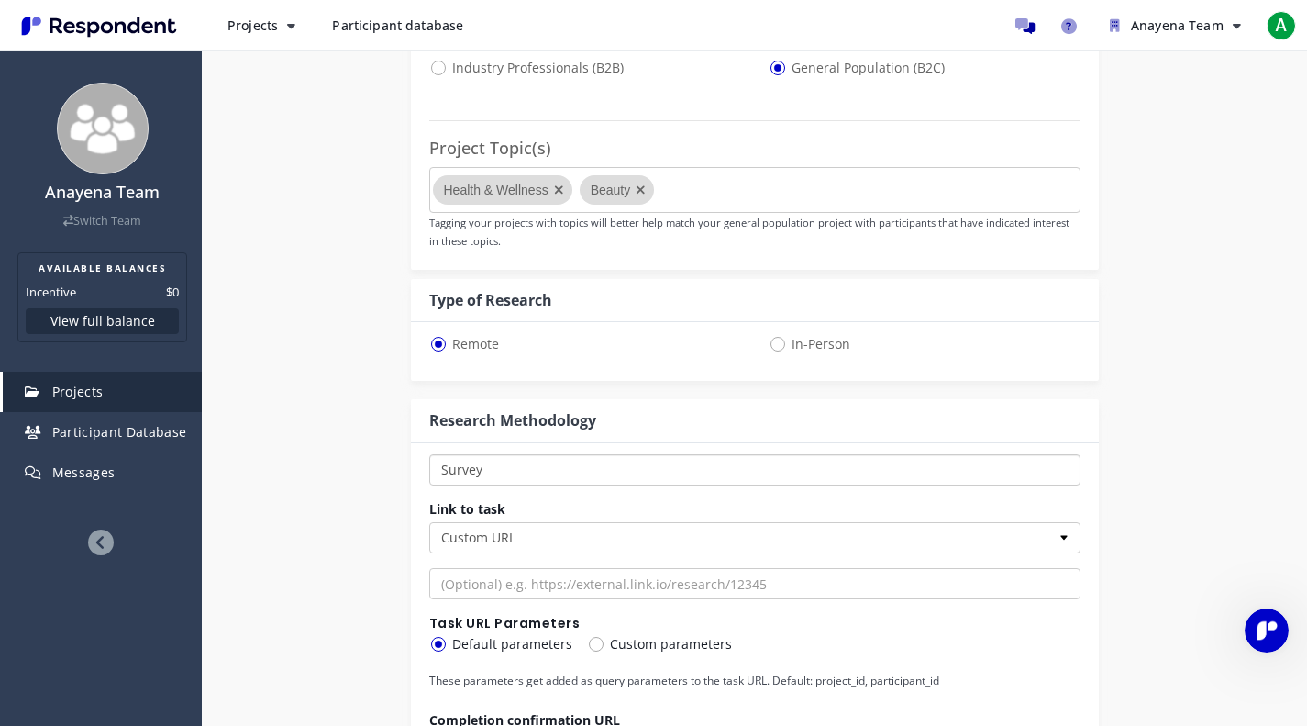
click at [484, 475] on select "One-on-One Focus Group Unmoderated Study Survey Diary Study" at bounding box center [754, 469] width 651 height 31
click at [486, 531] on select "Custom URL SurveyMonkey" at bounding box center [754, 537] width 651 height 31
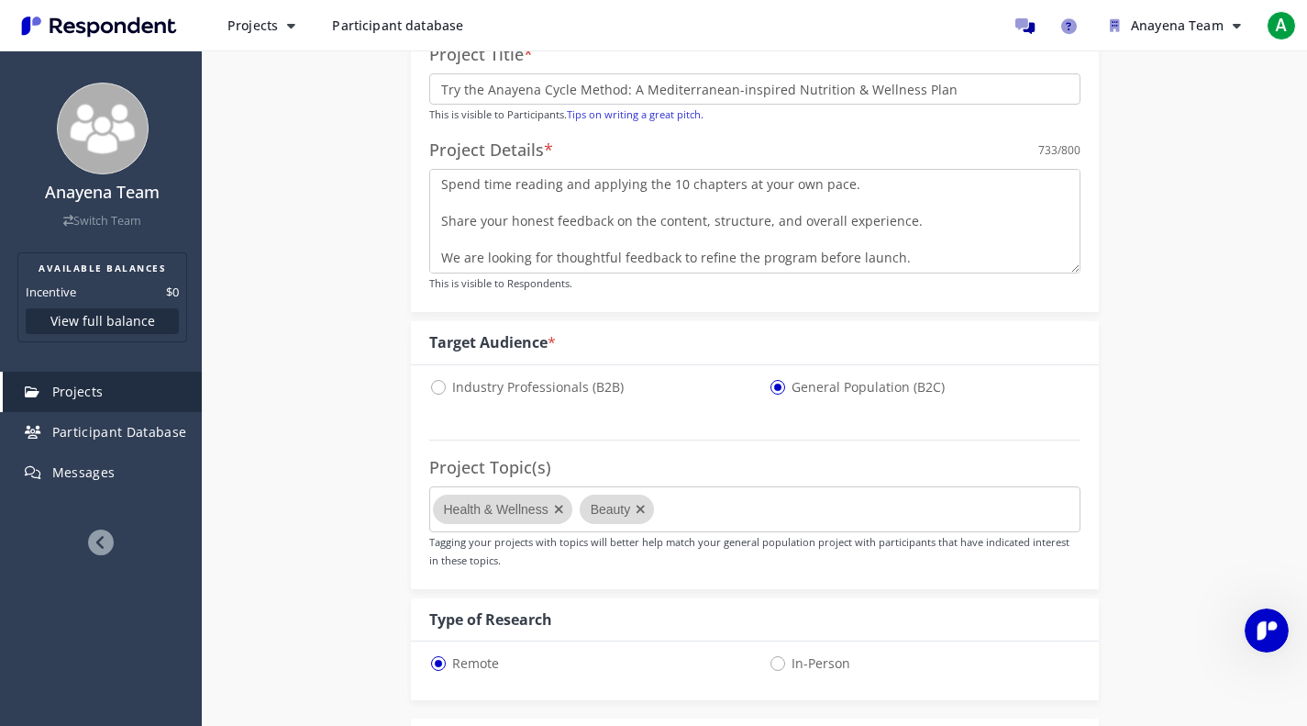
scroll to position [0, 0]
